Goal: Task Accomplishment & Management: Use online tool/utility

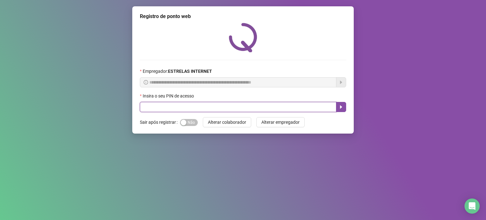
click at [255, 107] on input "text" at bounding box center [238, 107] width 196 height 10
type input "*****"
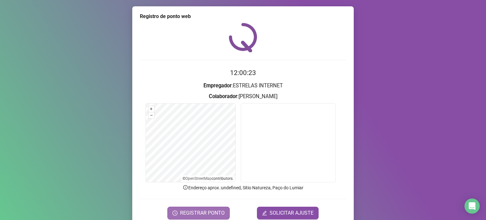
click at [222, 212] on span "REGISTRAR PONTO" at bounding box center [202, 213] width 45 height 8
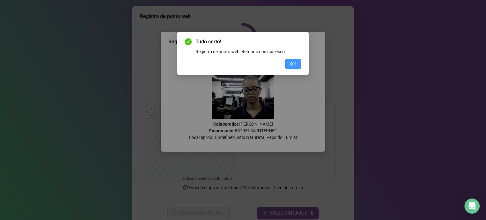
click at [297, 64] on button "OK" at bounding box center [293, 64] width 16 height 10
